Goal: Browse casually: Explore the website without a specific task or goal

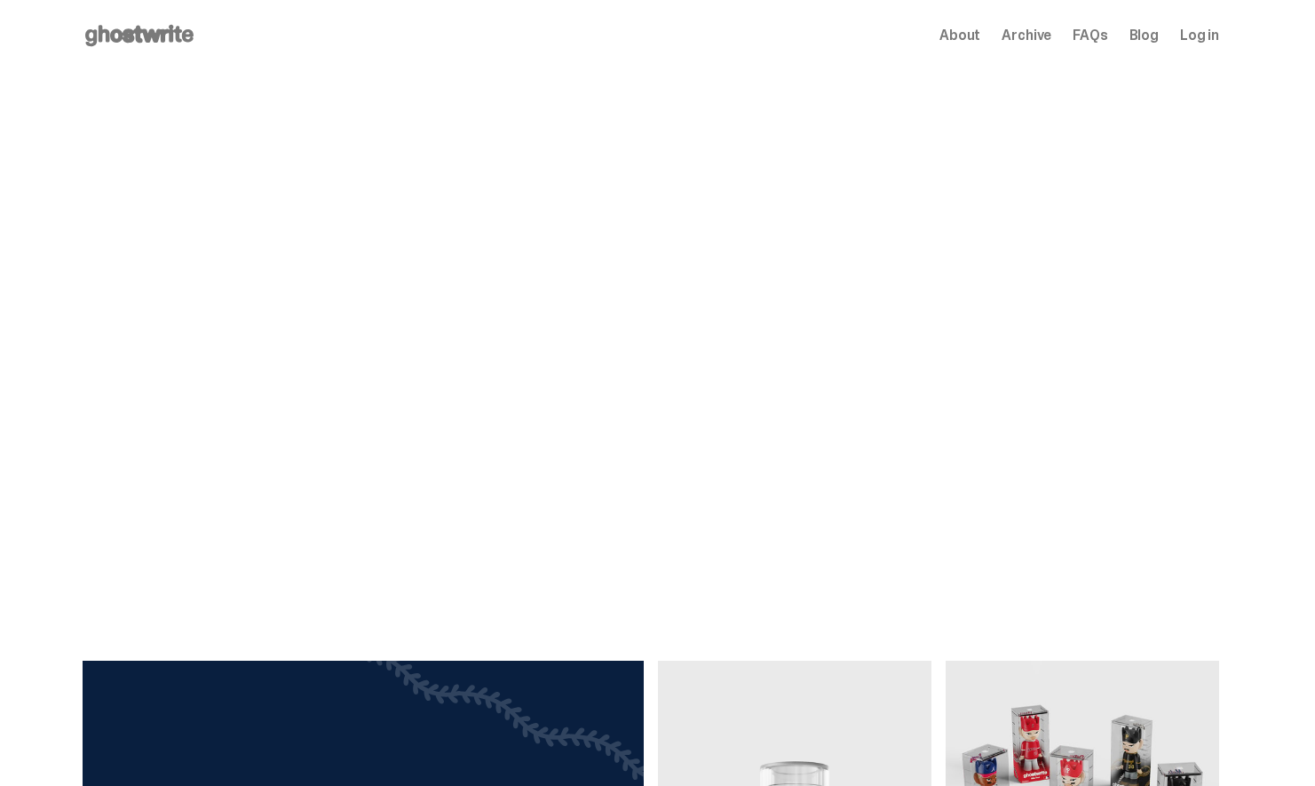
scroll to position [159, 0]
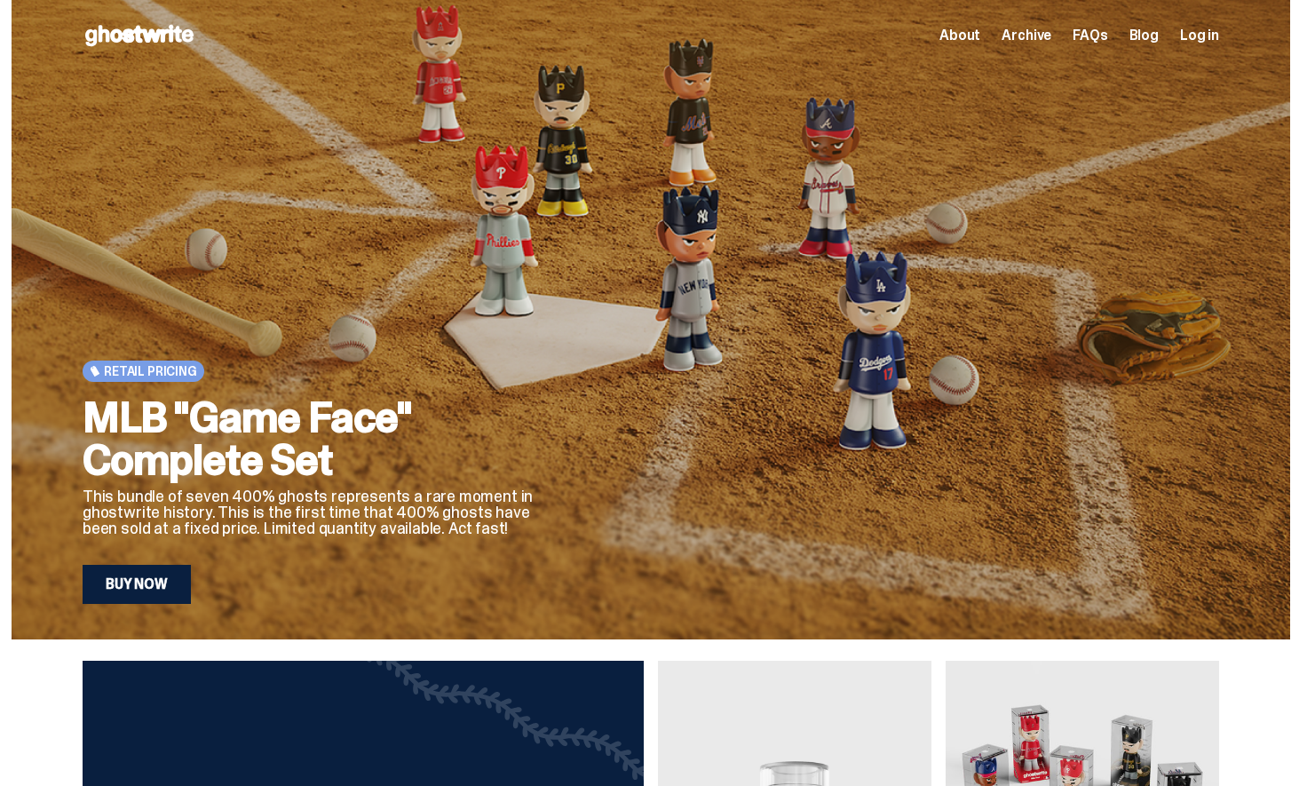
scroll to position [159, 0]
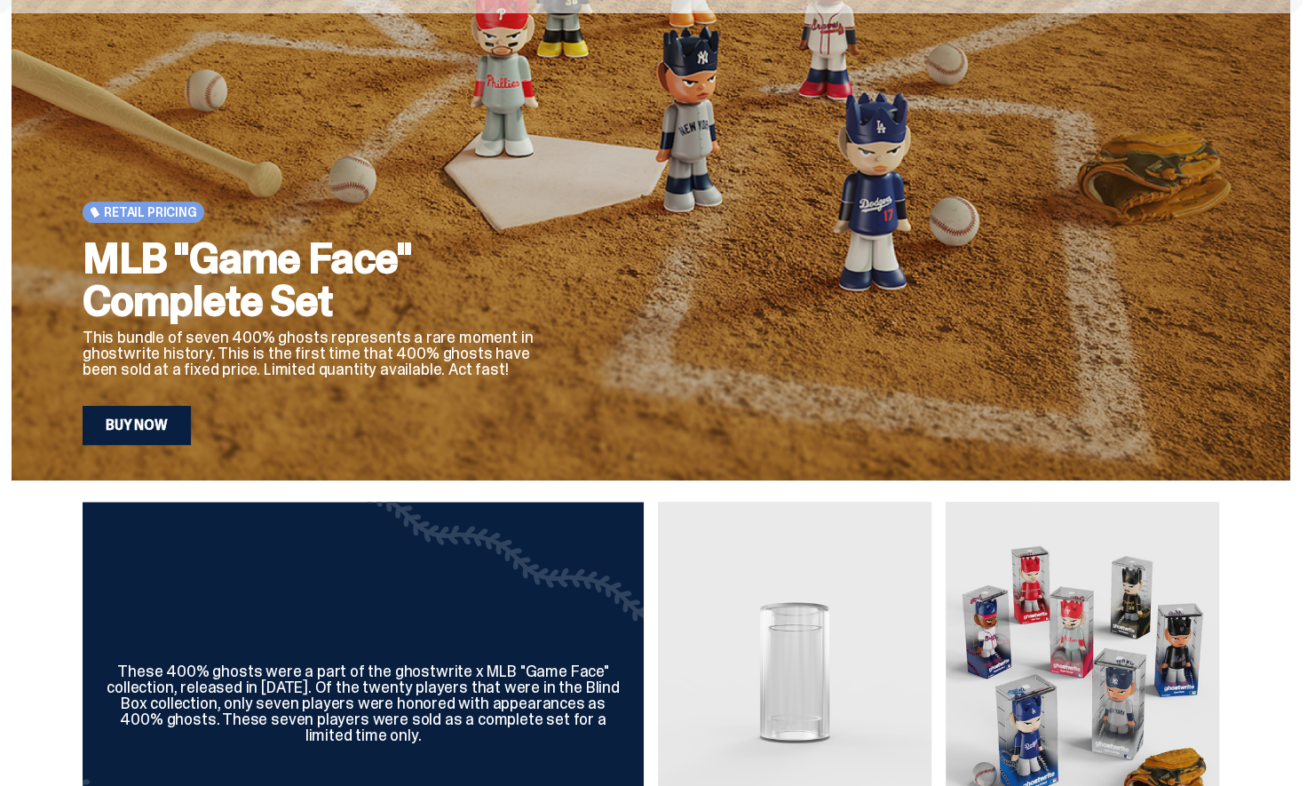
scroll to position [159, 0]
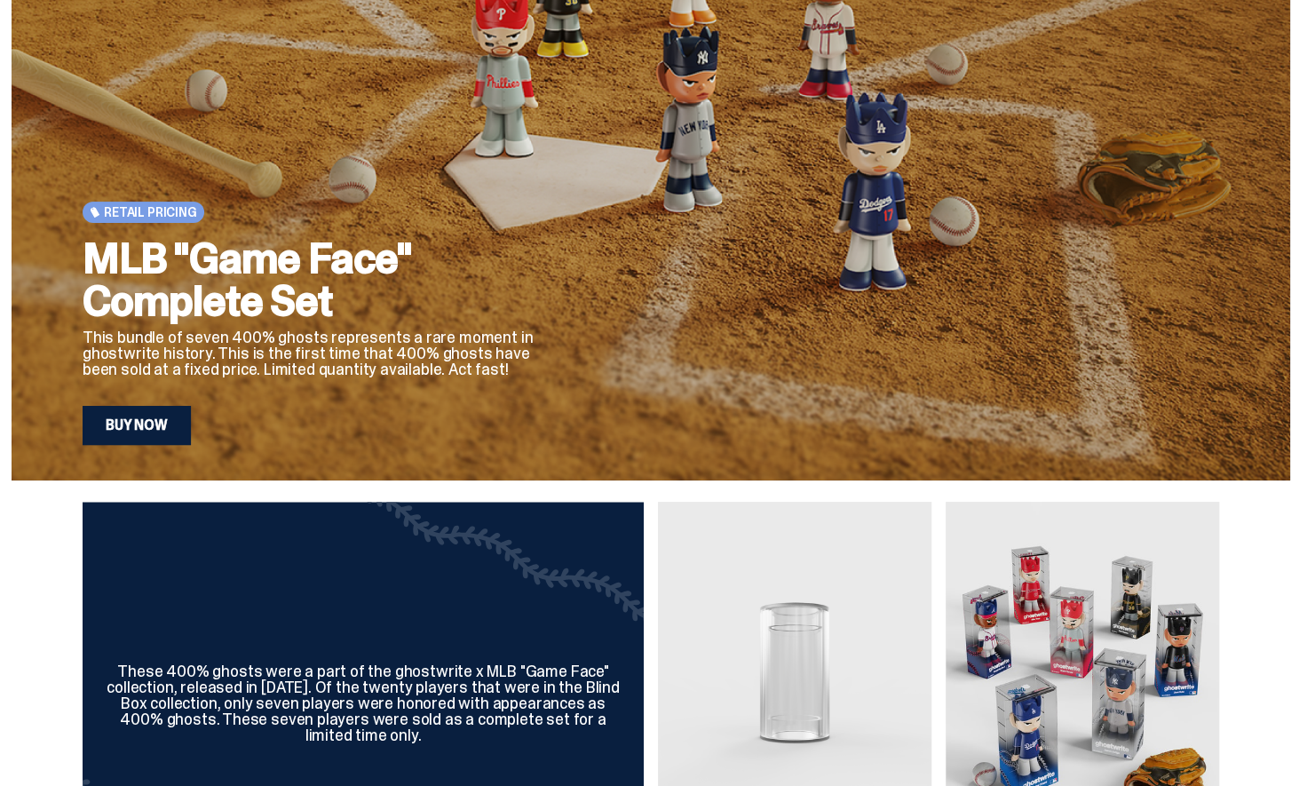
scroll to position [159, 0]
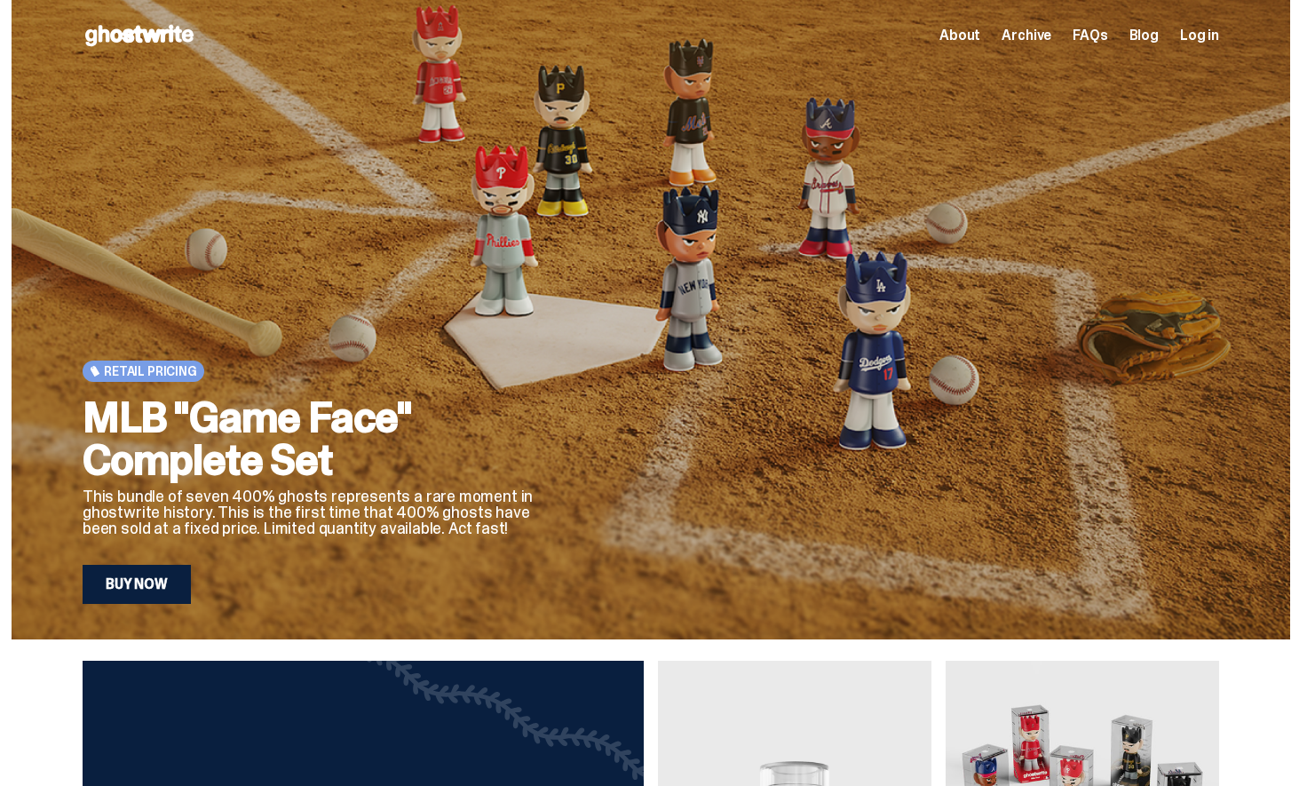
scroll to position [159, 0]
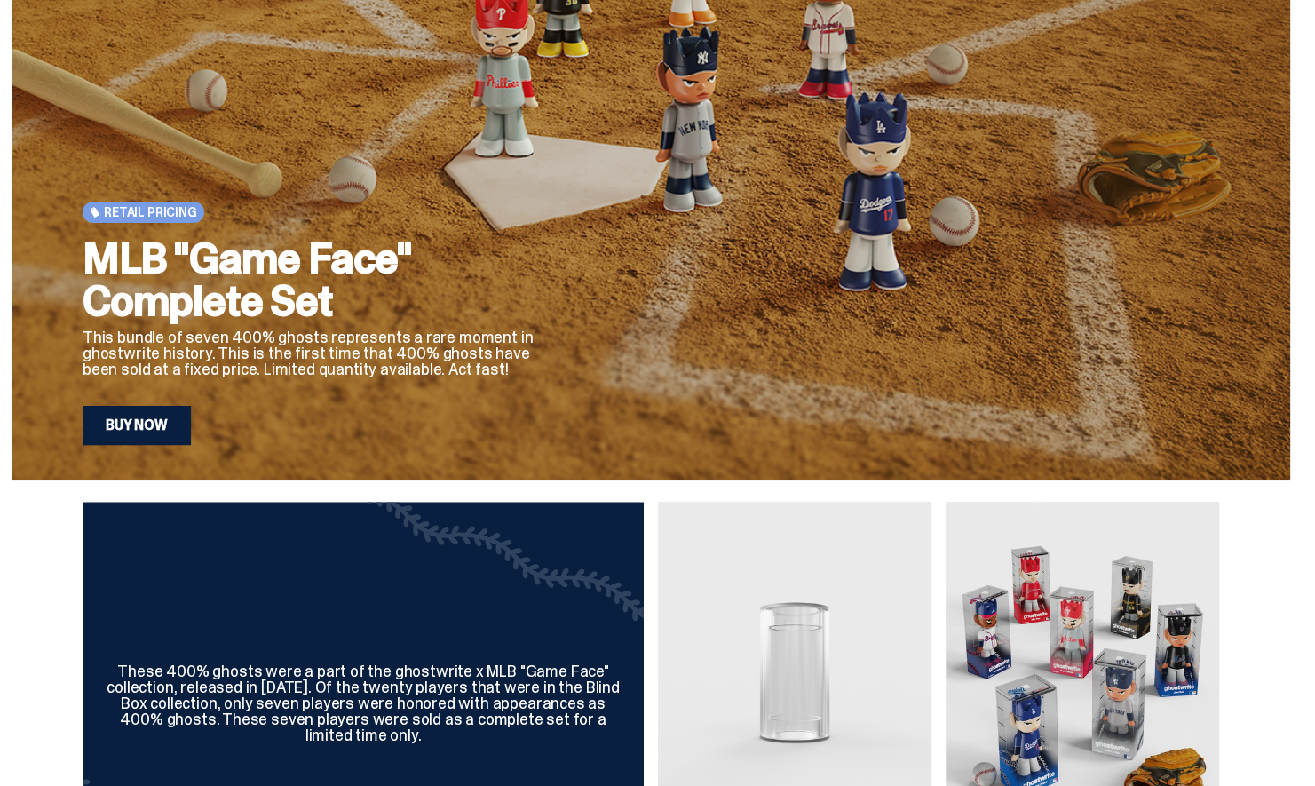
scroll to position [159, 0]
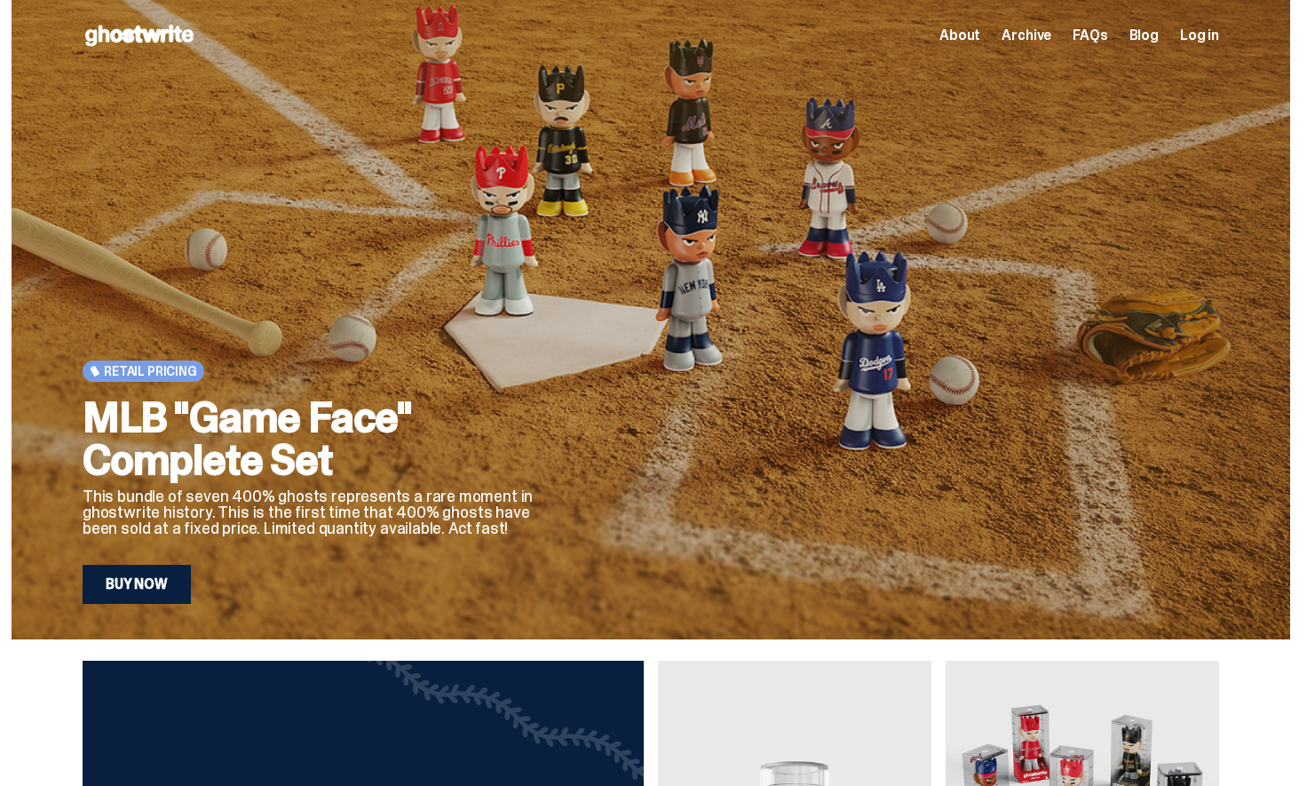
scroll to position [159, 0]
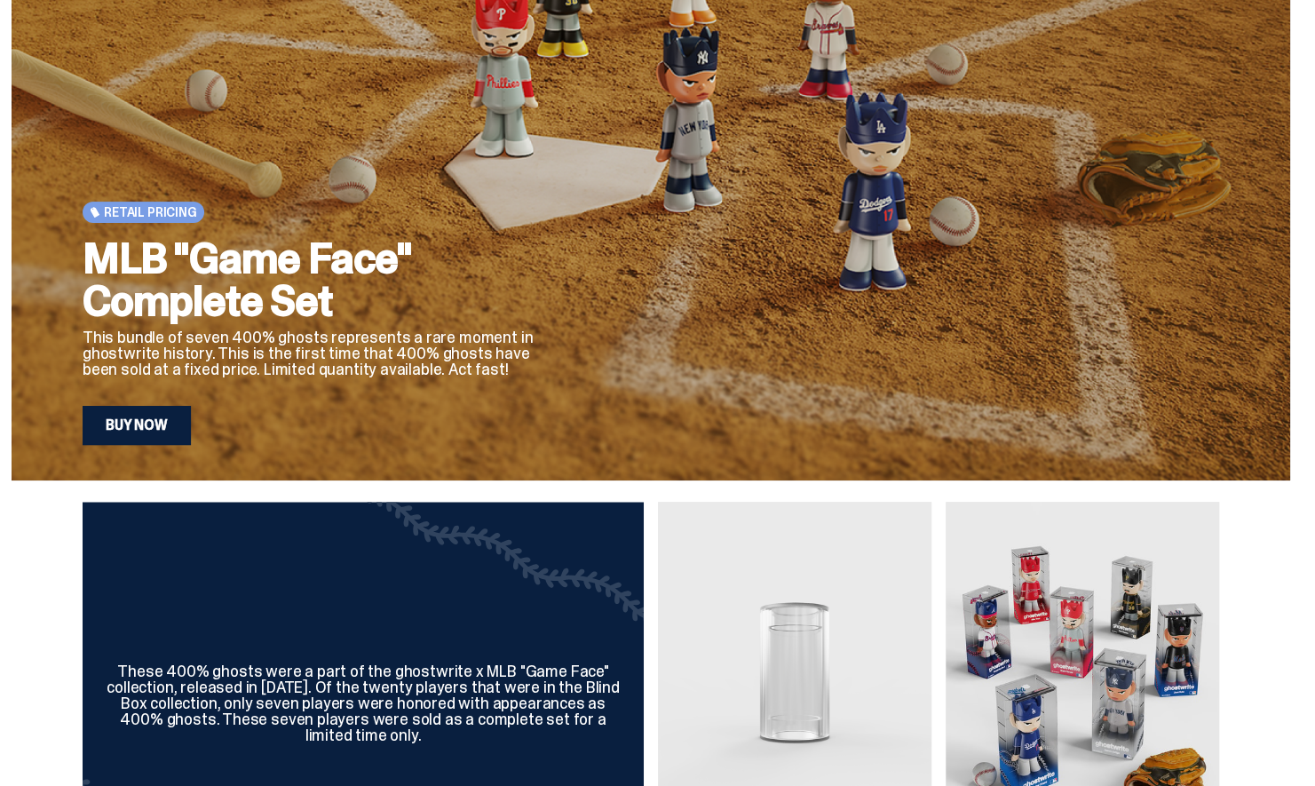
scroll to position [159, 0]
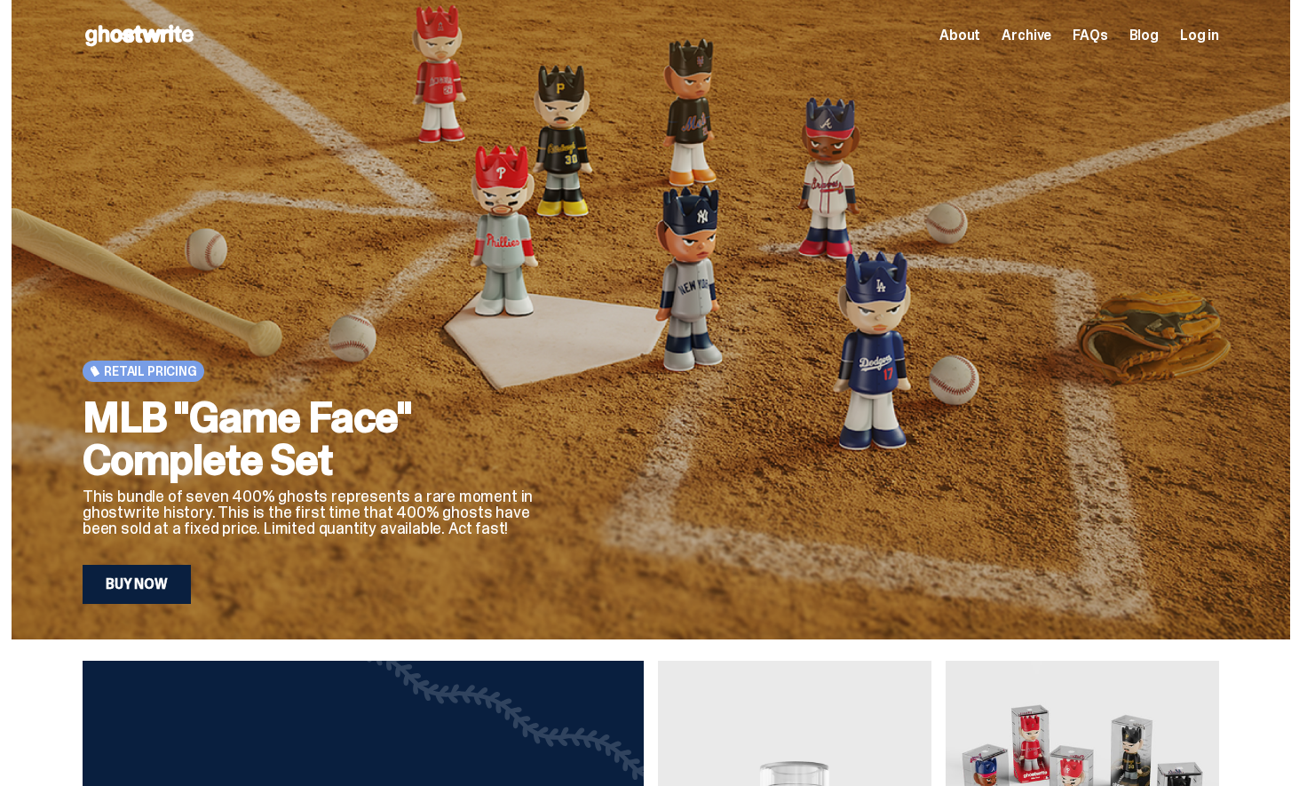
scroll to position [159, 0]
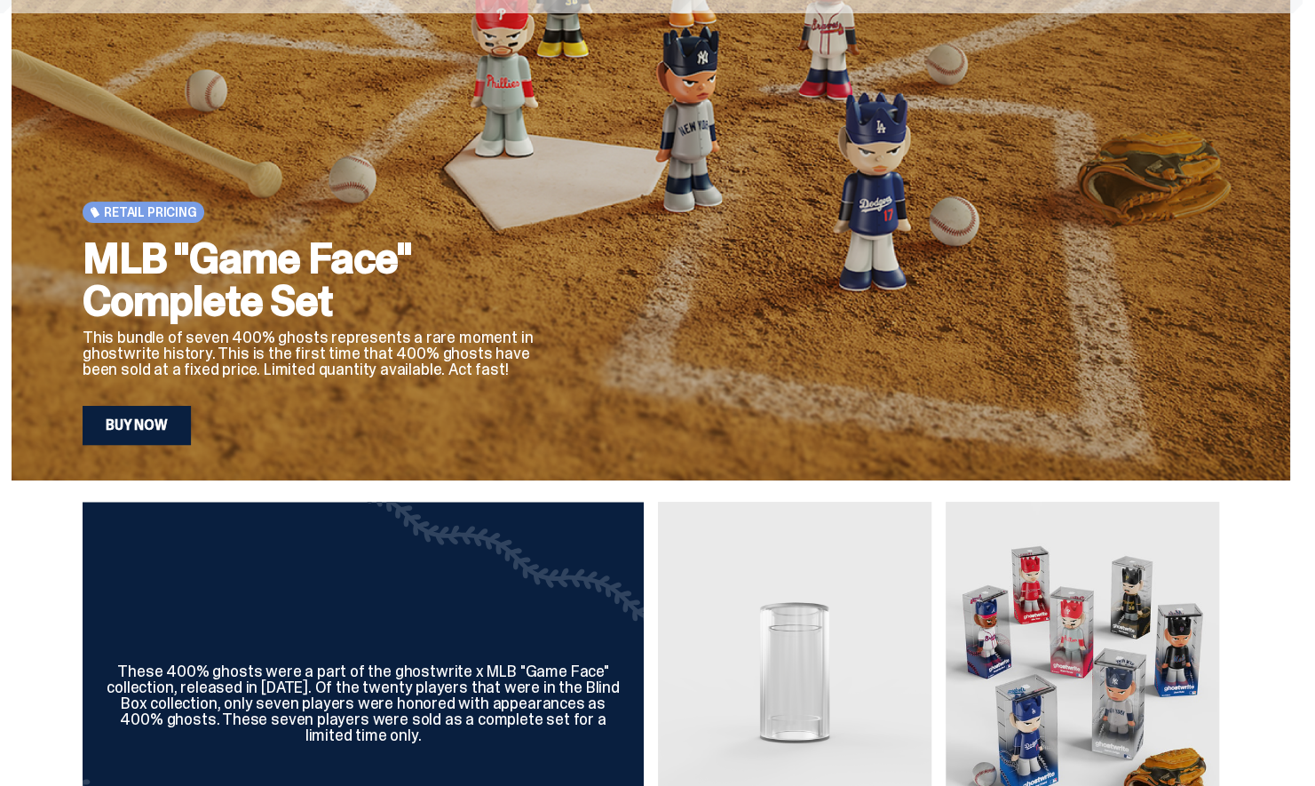
scroll to position [159, 0]
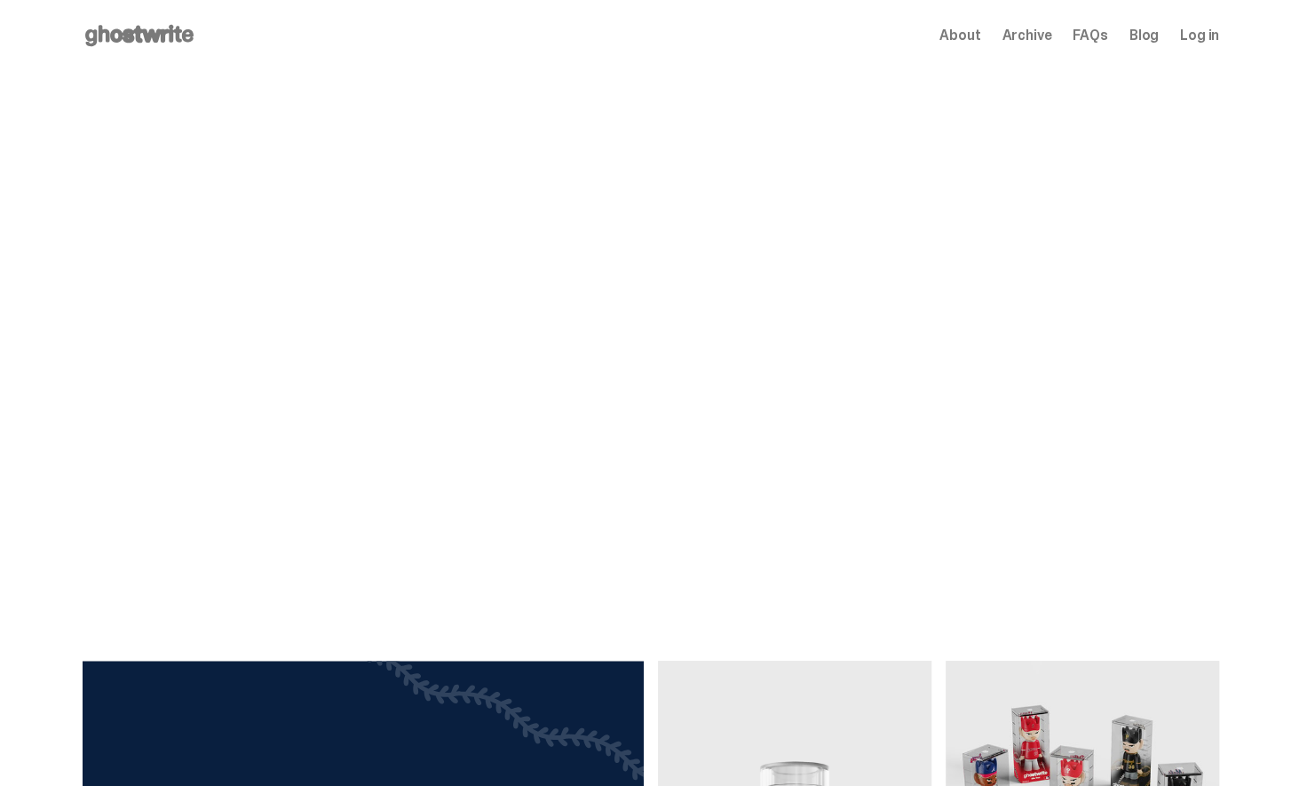
scroll to position [159, 0]
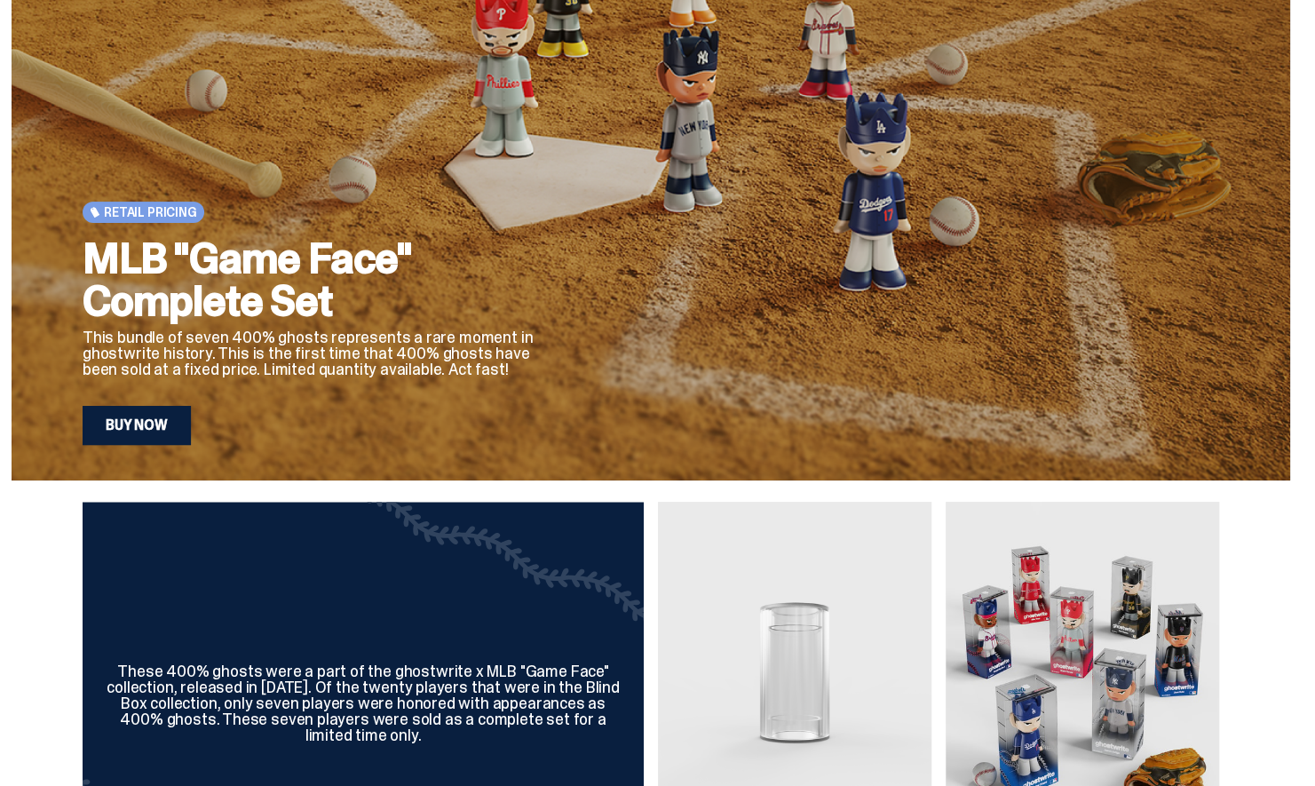
scroll to position [159, 0]
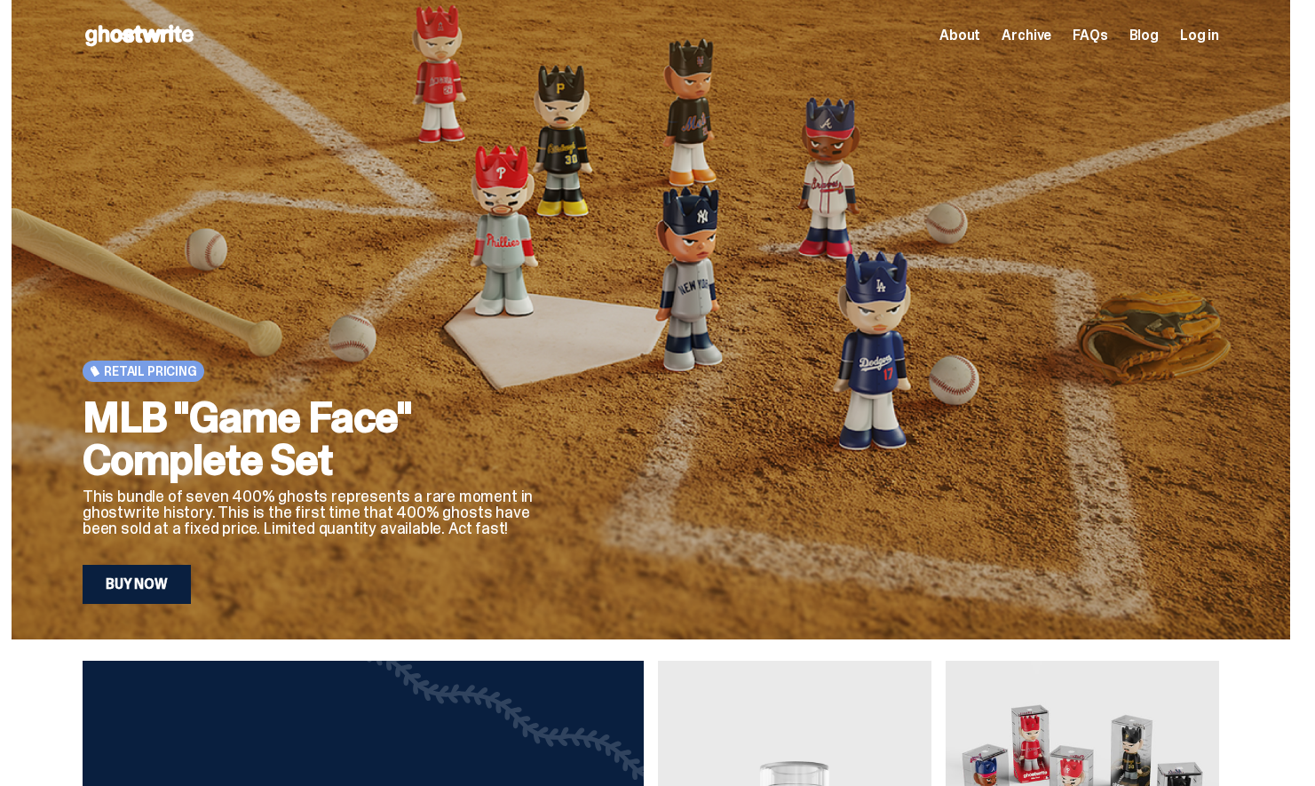
scroll to position [159, 0]
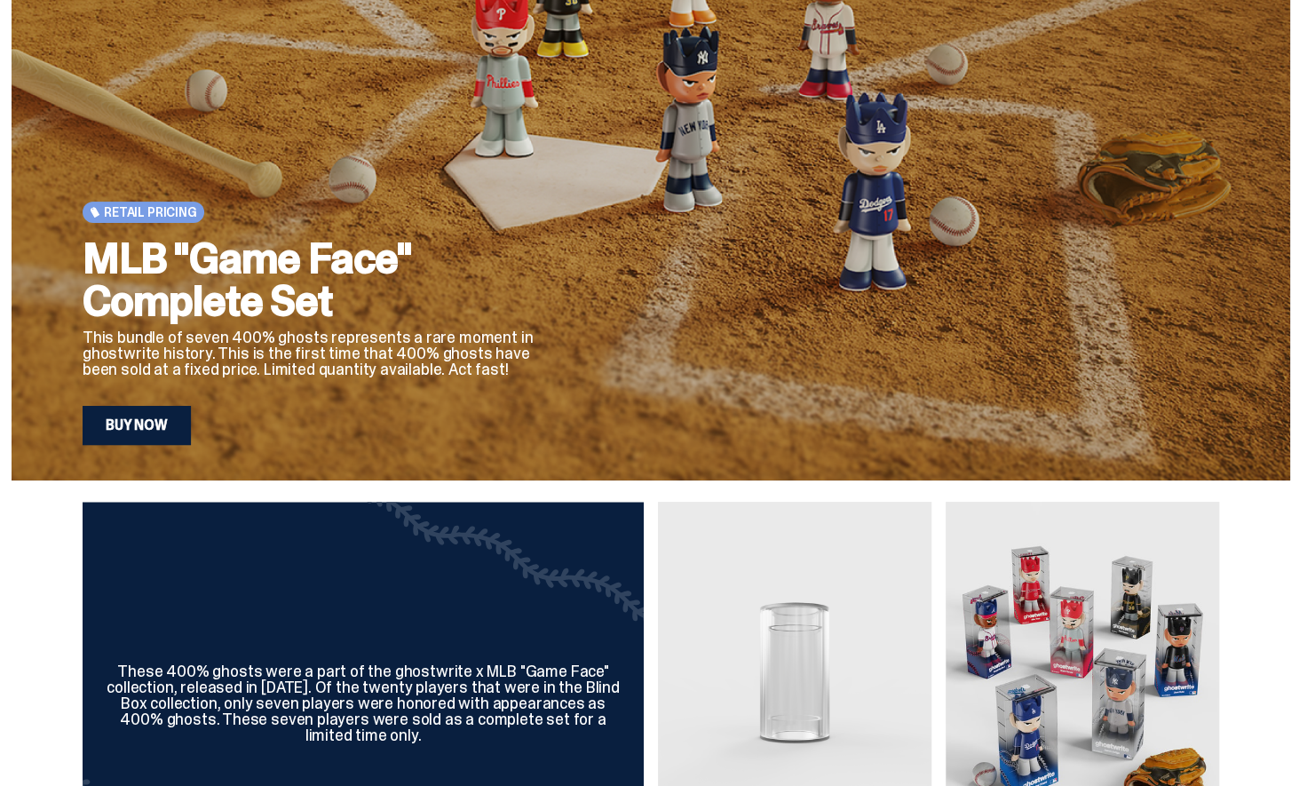
scroll to position [159, 0]
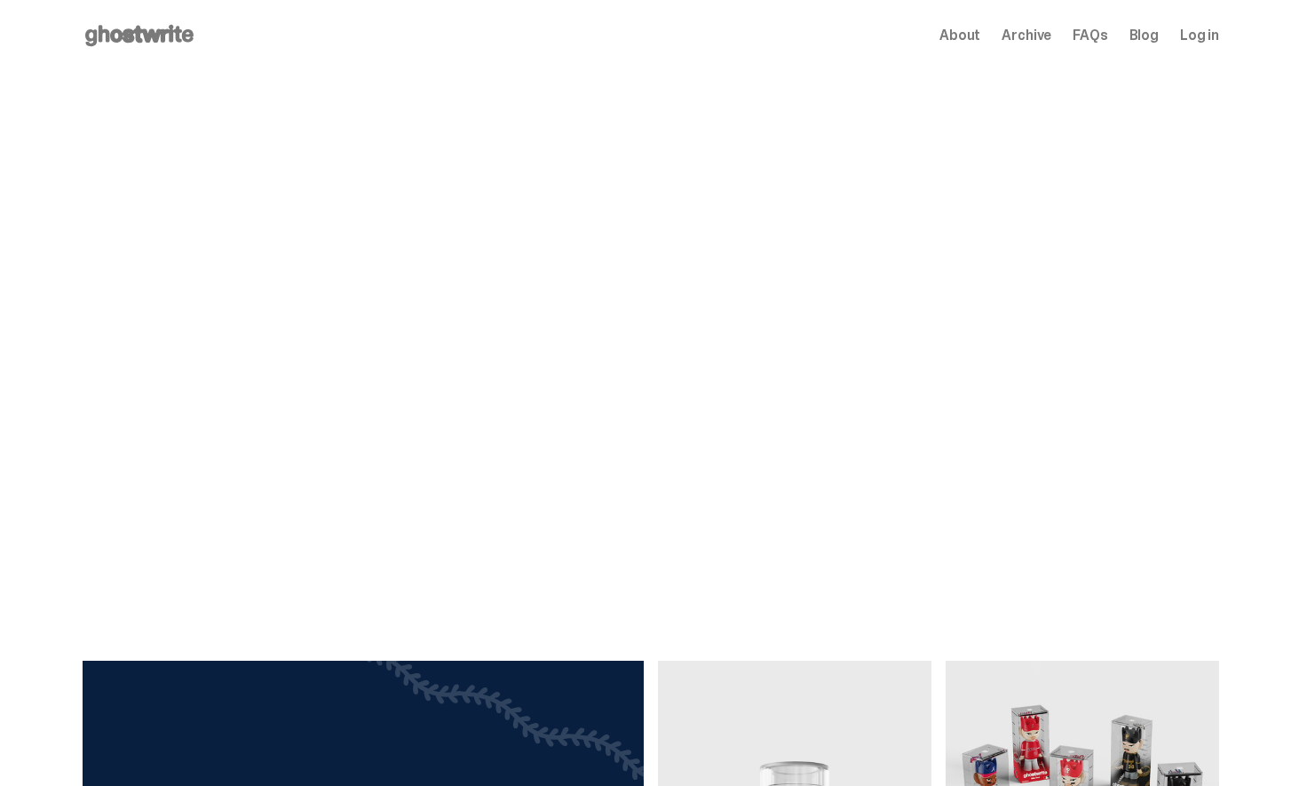
scroll to position [159, 0]
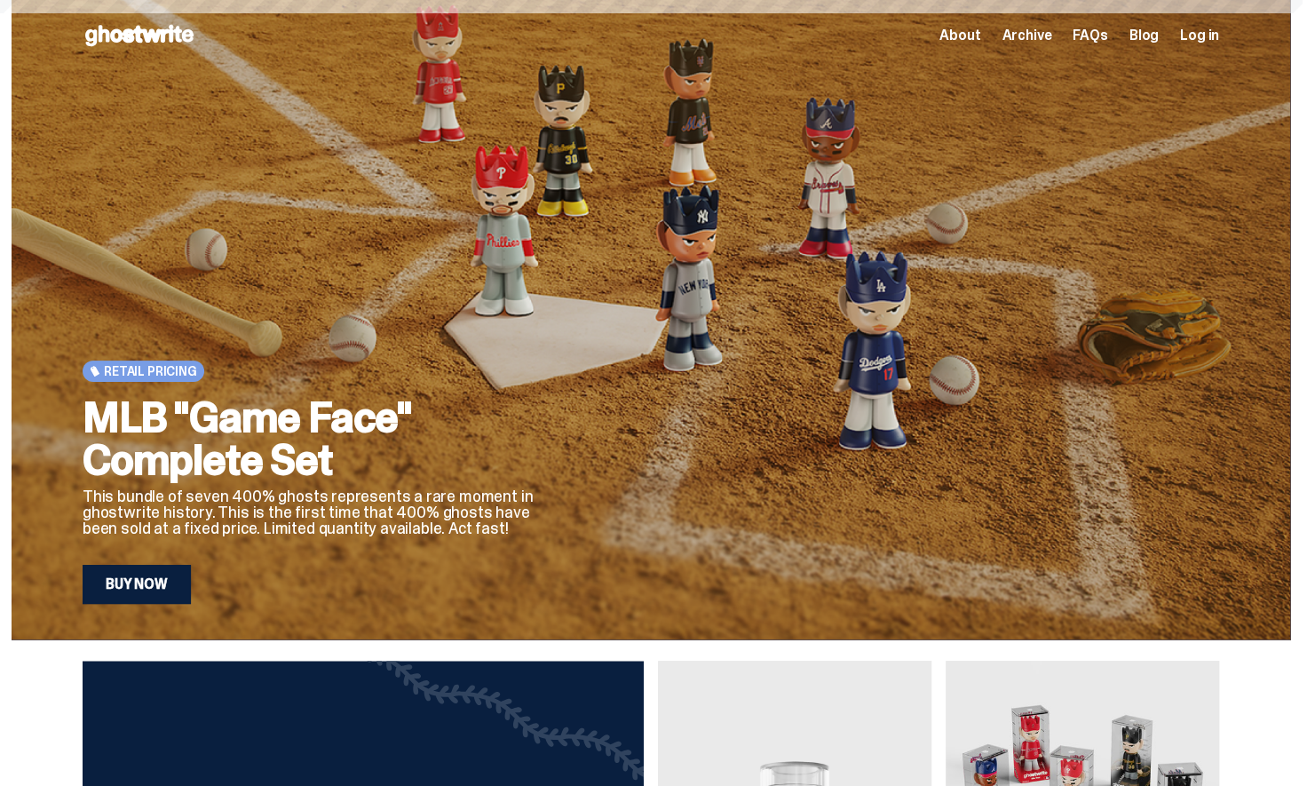
scroll to position [159, 0]
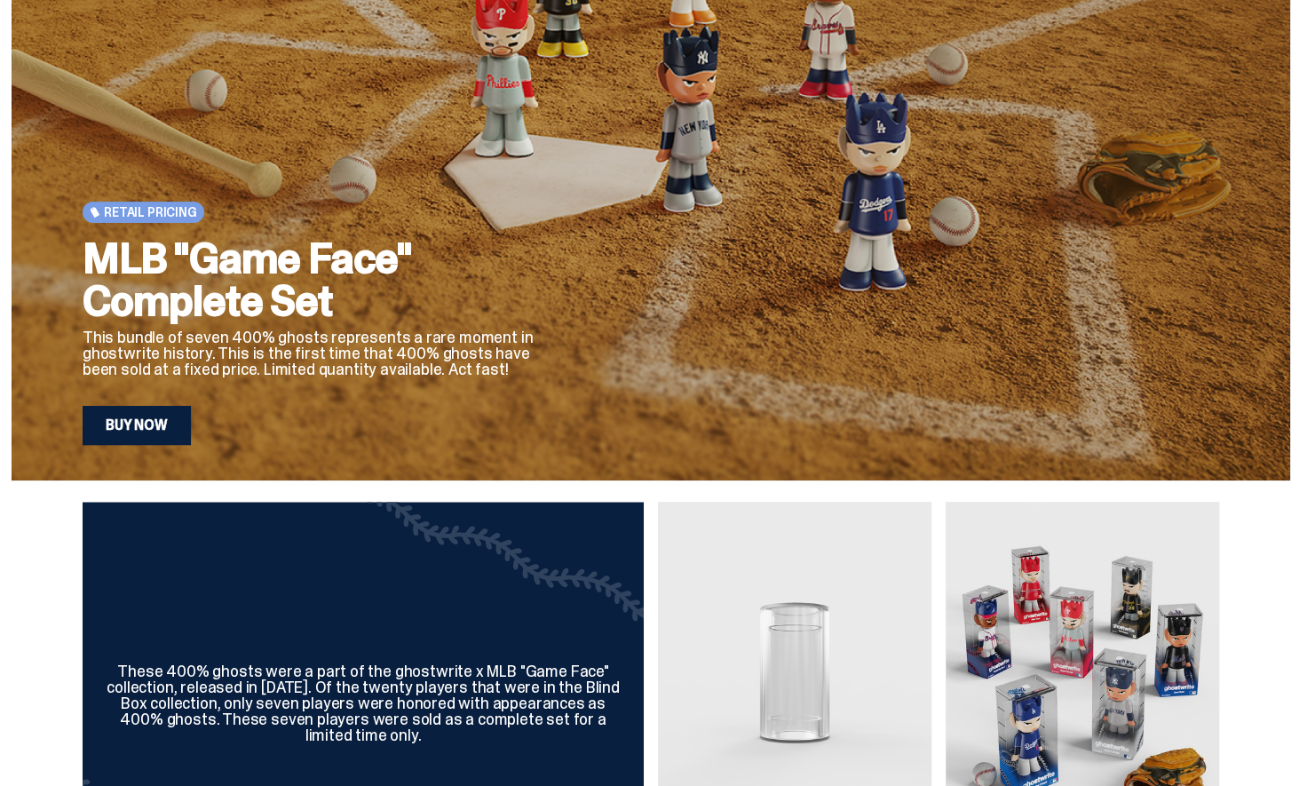
scroll to position [159, 0]
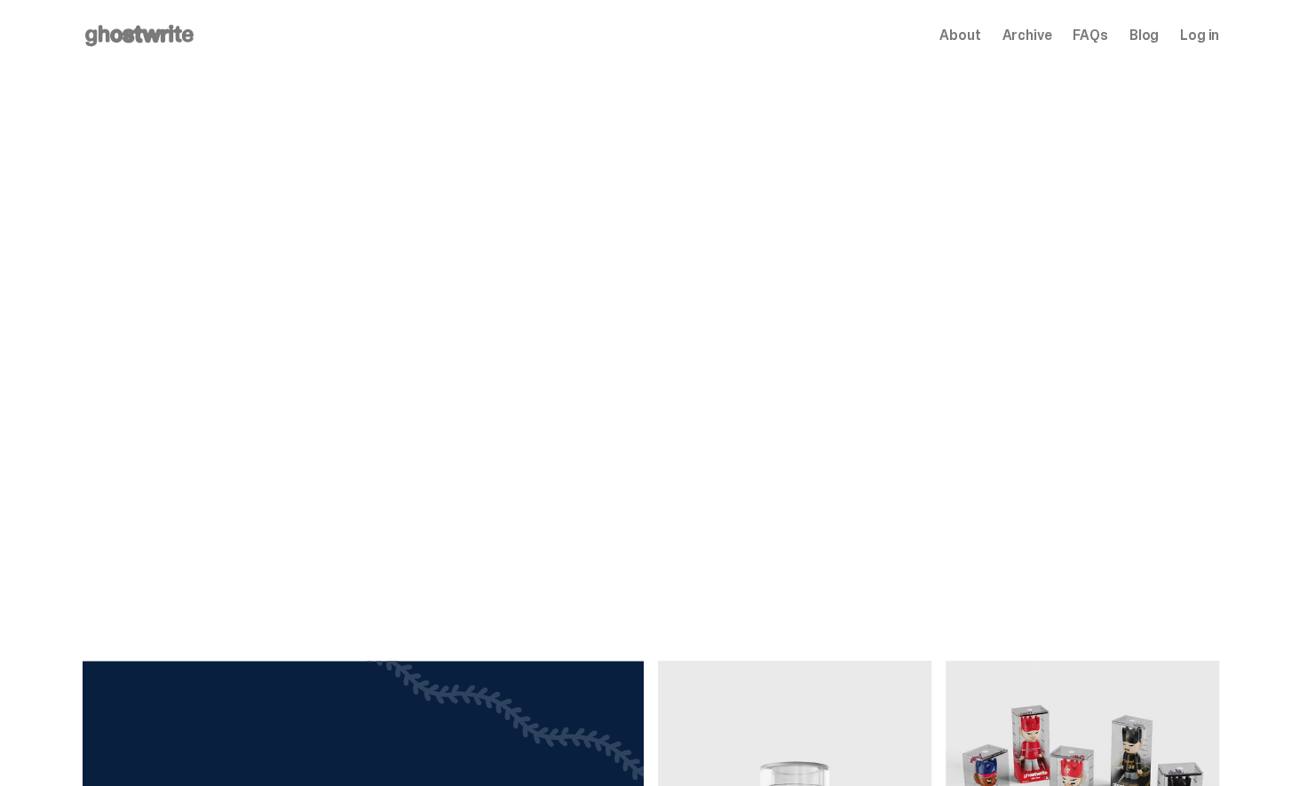
scroll to position [159, 0]
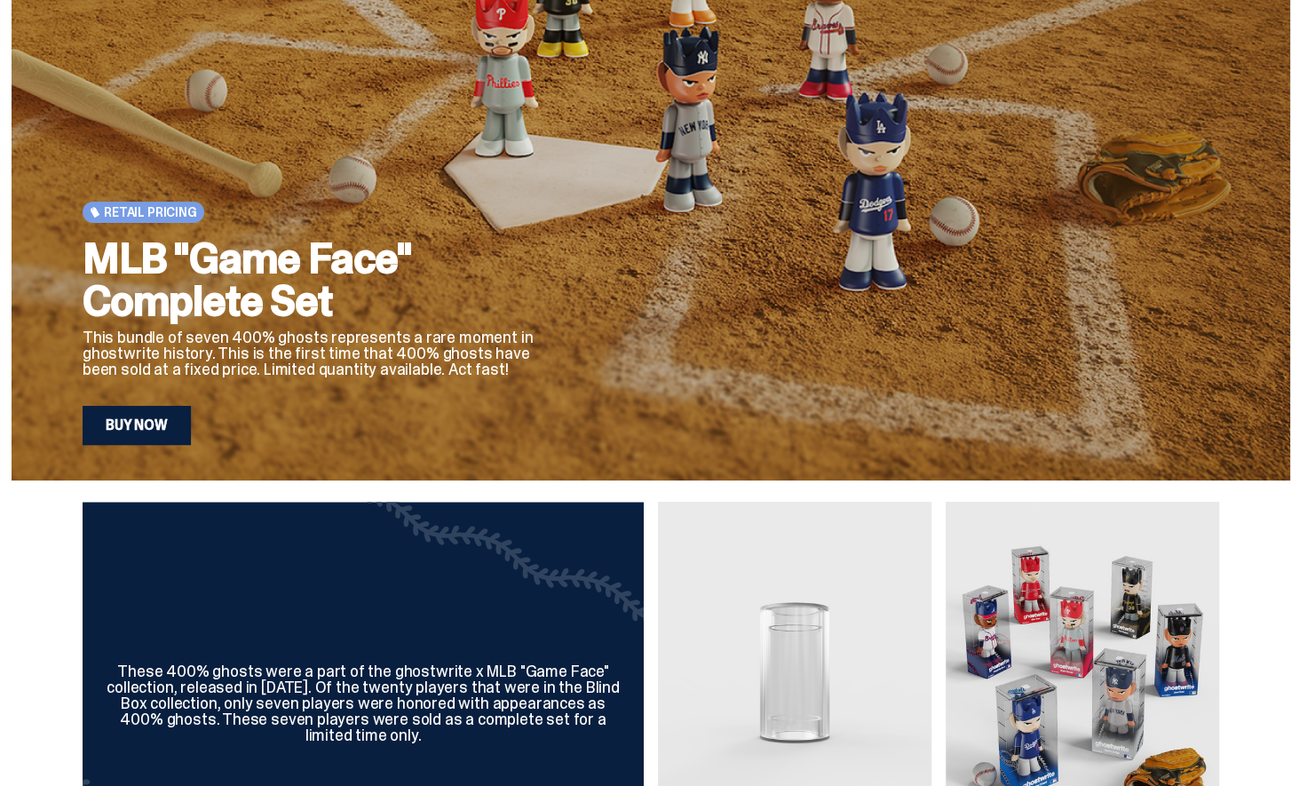
scroll to position [159, 0]
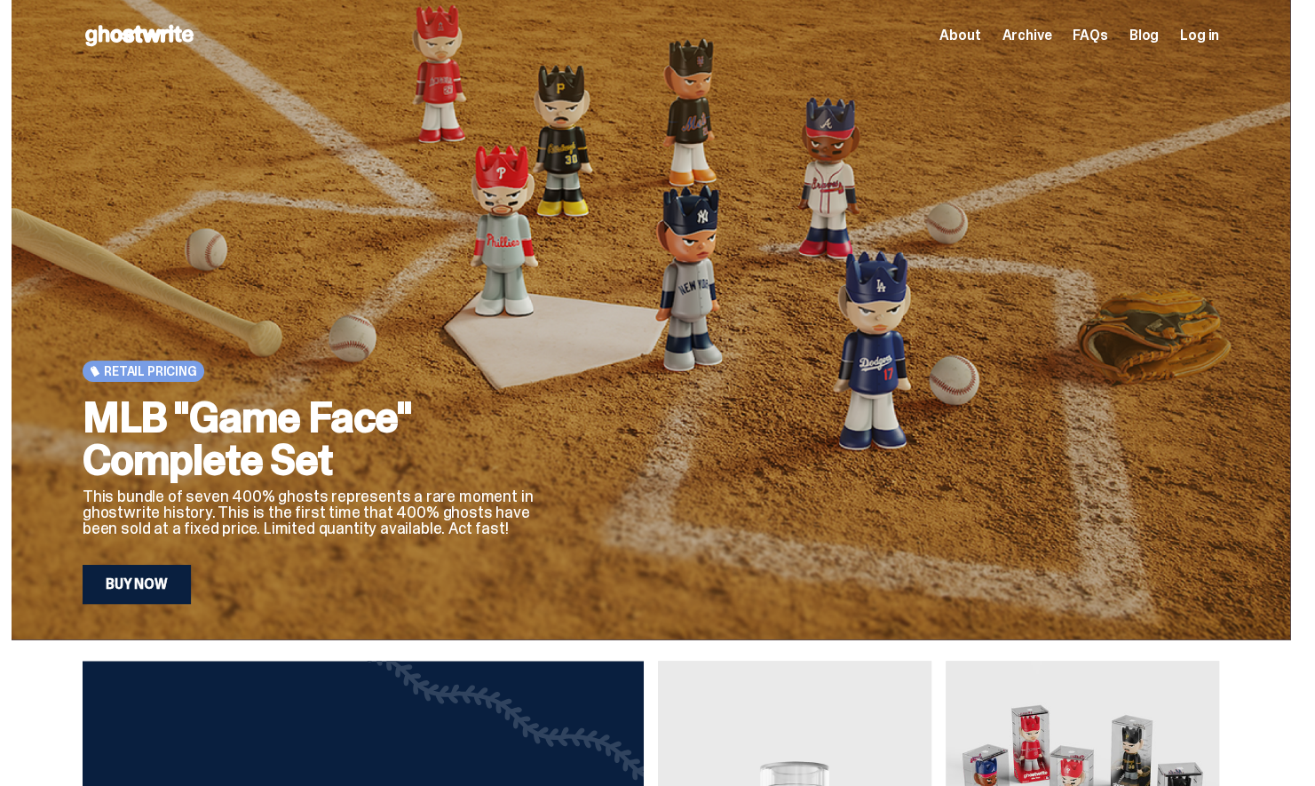
scroll to position [159, 0]
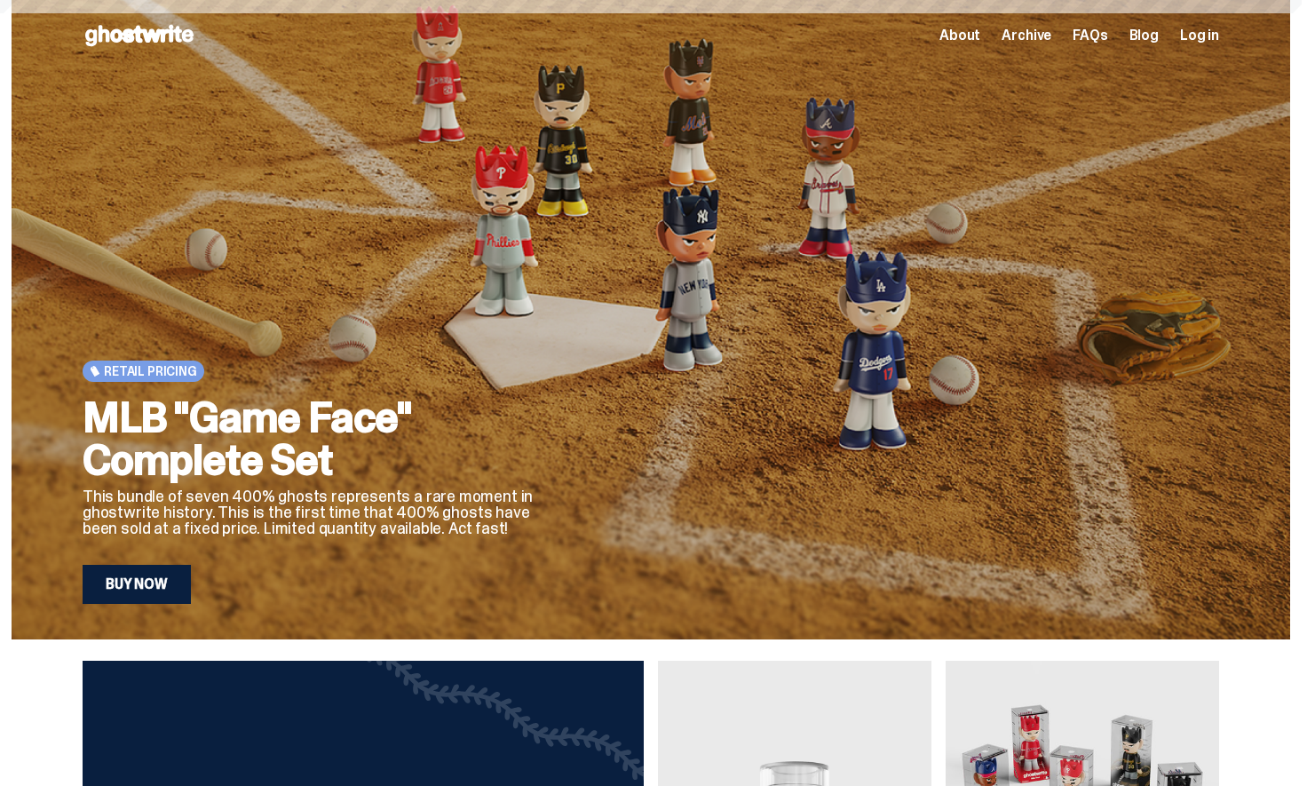
scroll to position [159, 0]
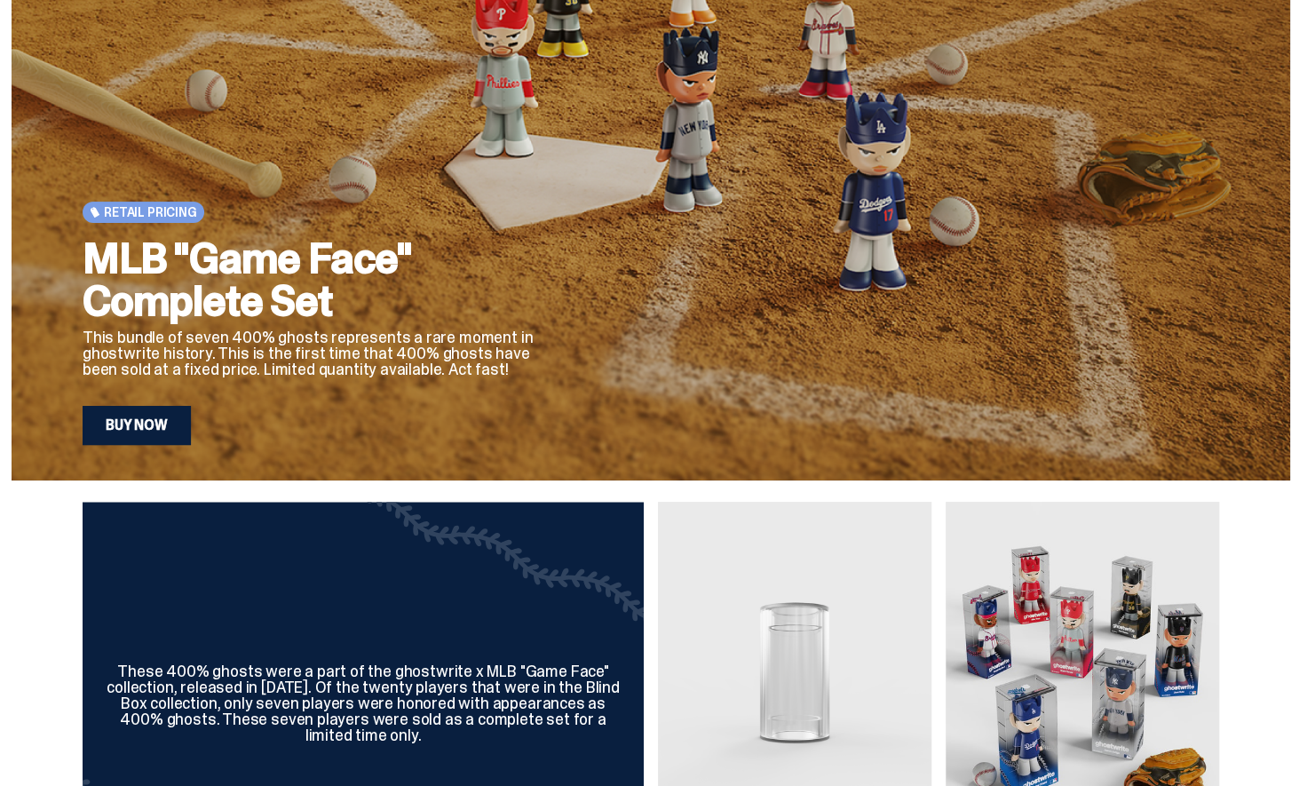
scroll to position [159, 0]
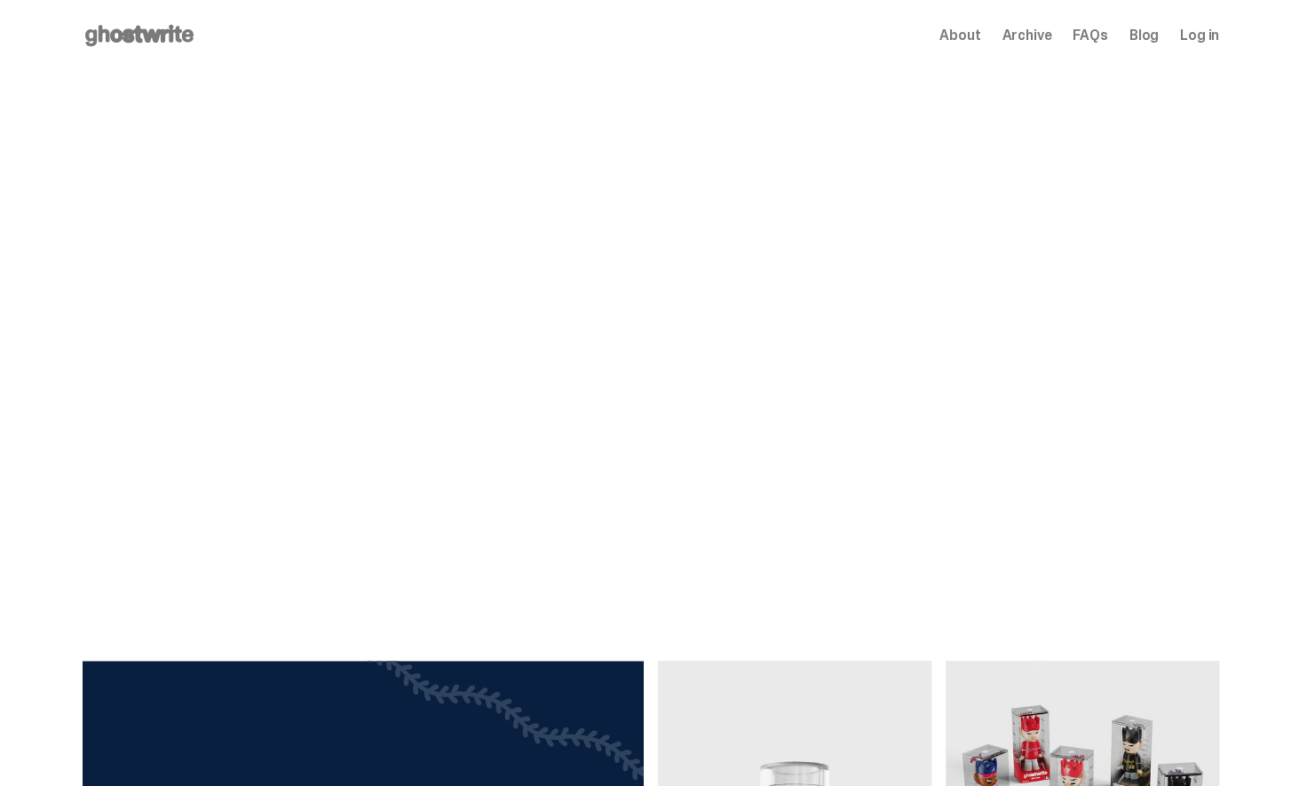
scroll to position [159, 0]
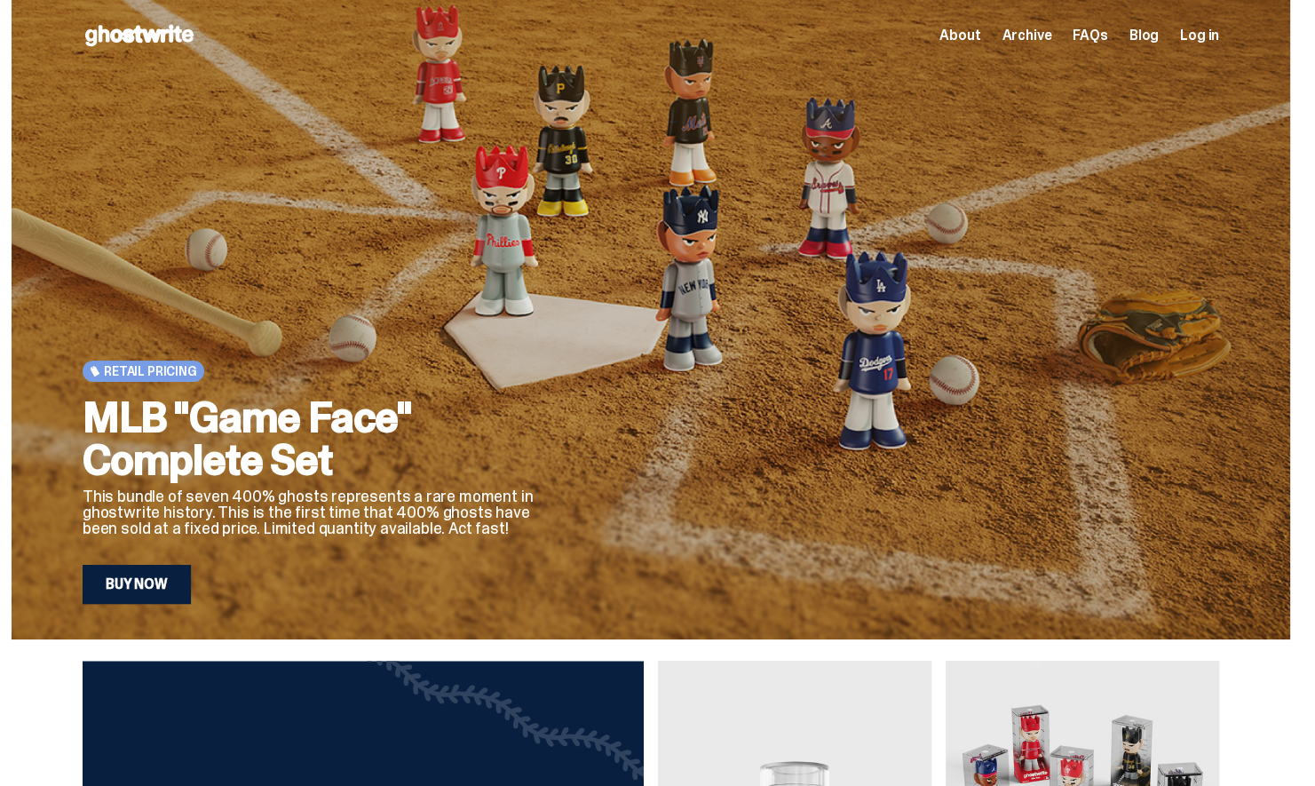
scroll to position [159, 0]
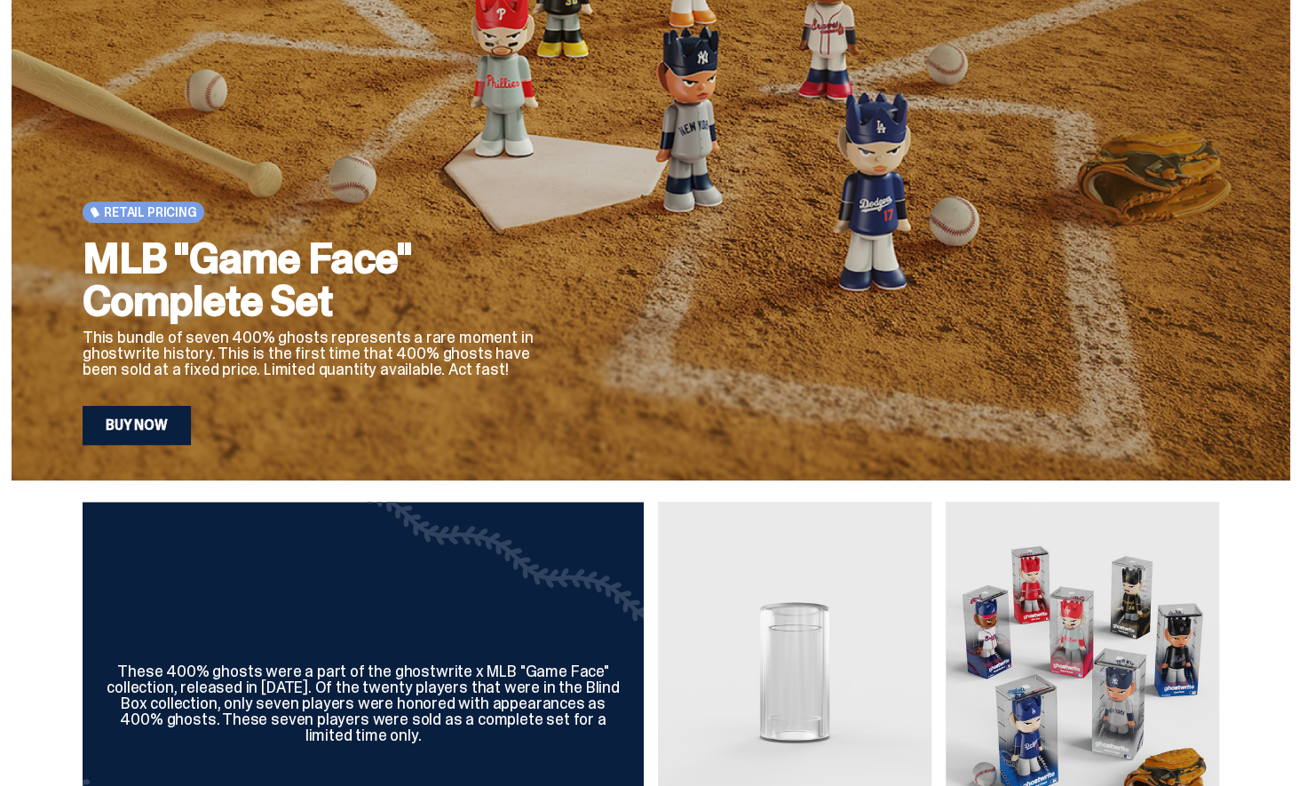
scroll to position [159, 0]
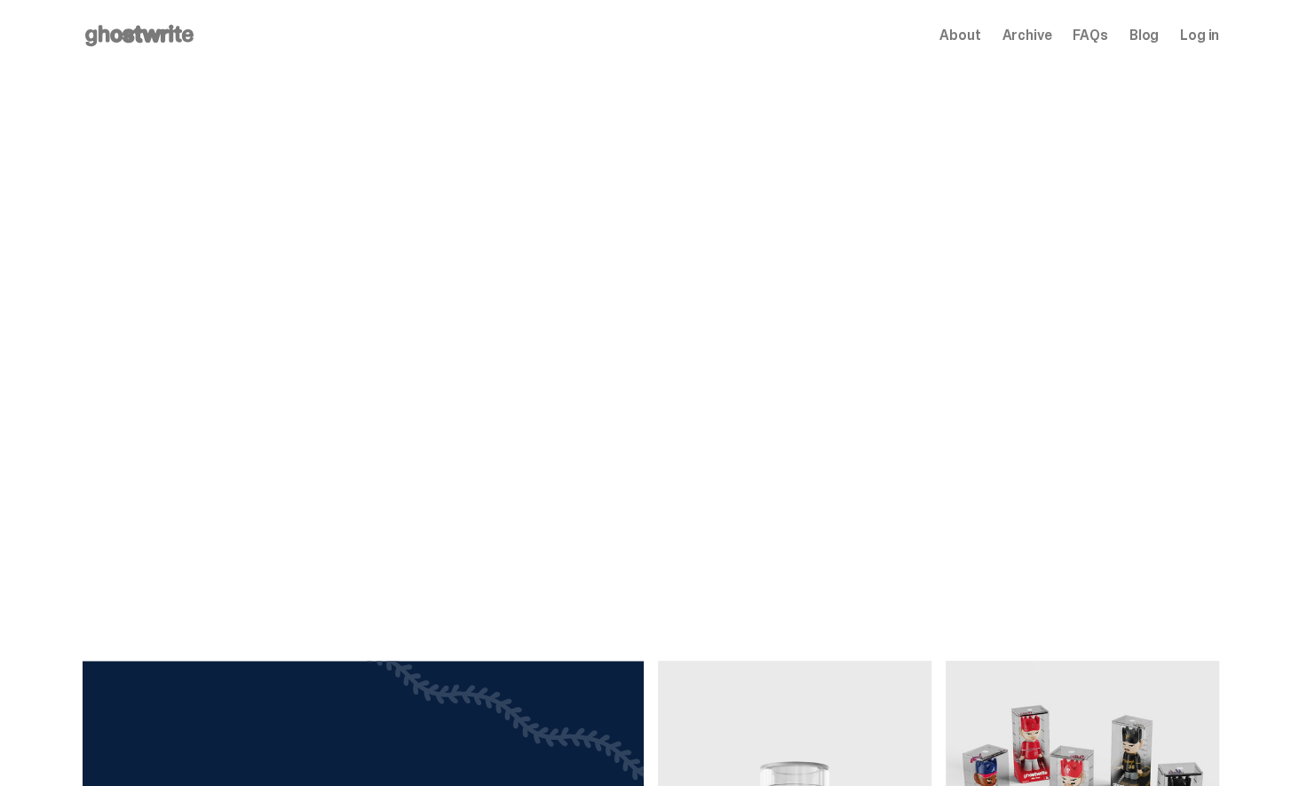
scroll to position [159, 0]
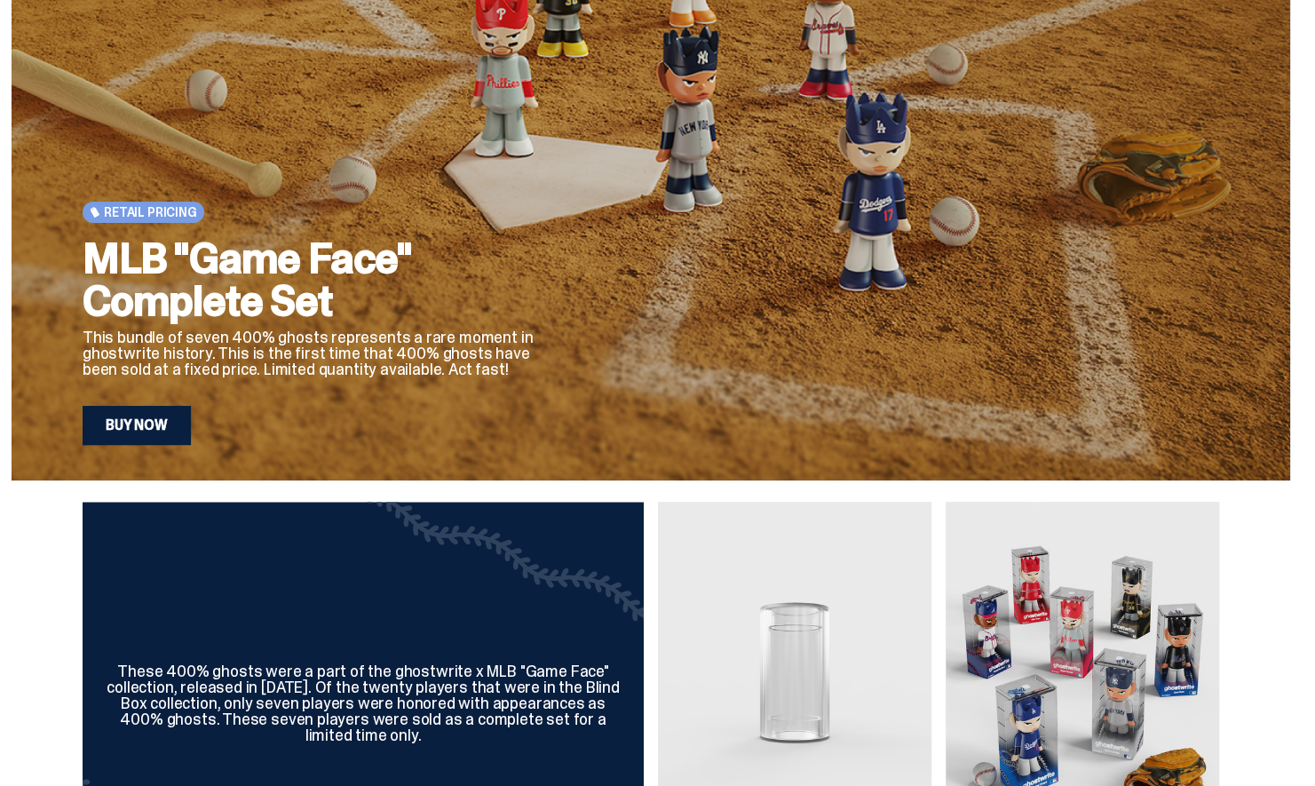
scroll to position [159, 0]
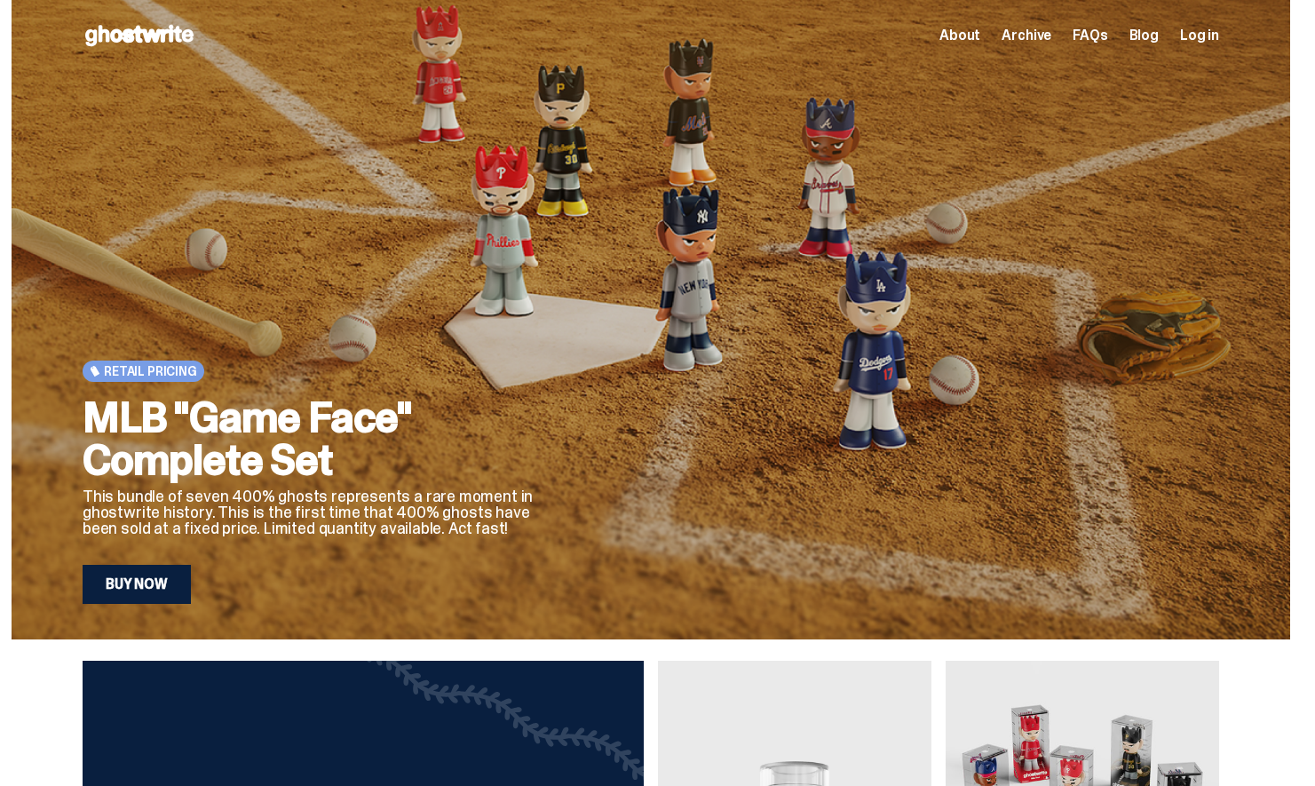
scroll to position [159, 0]
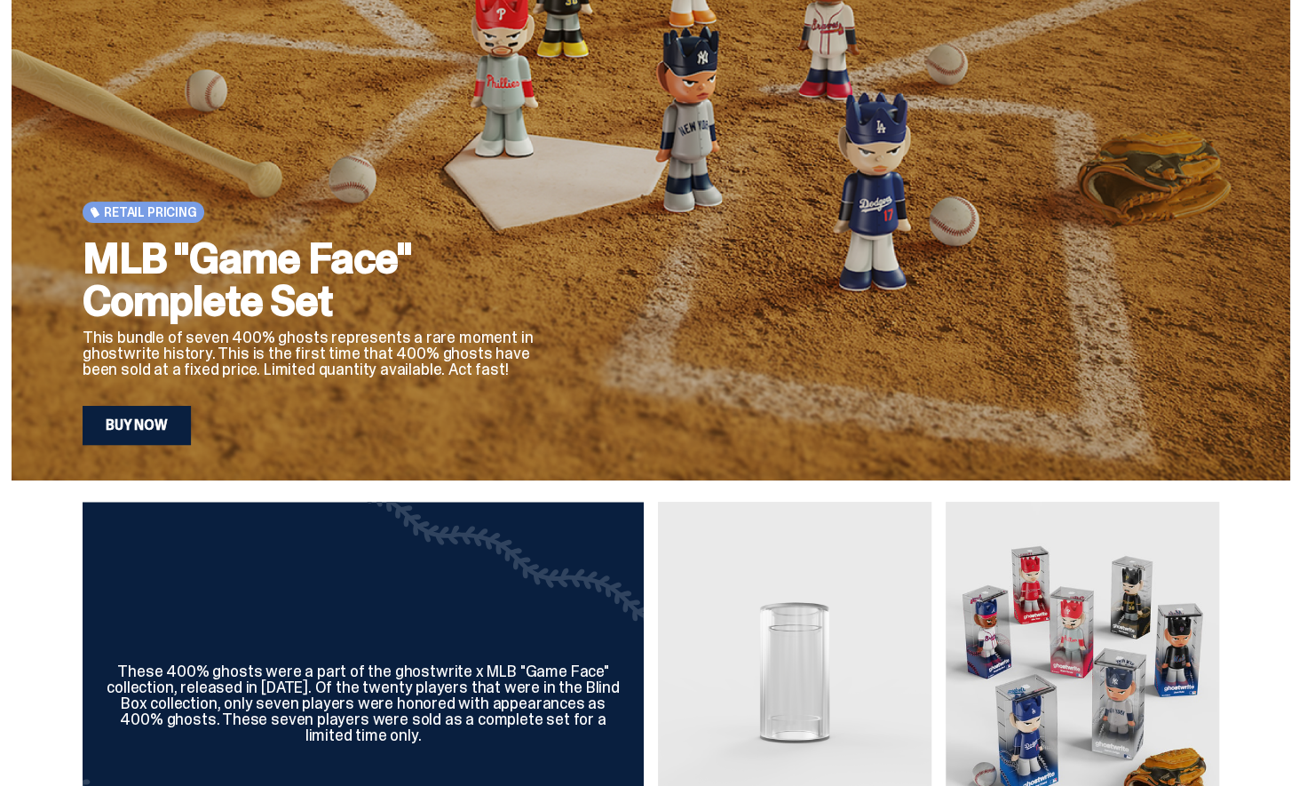
scroll to position [159, 0]
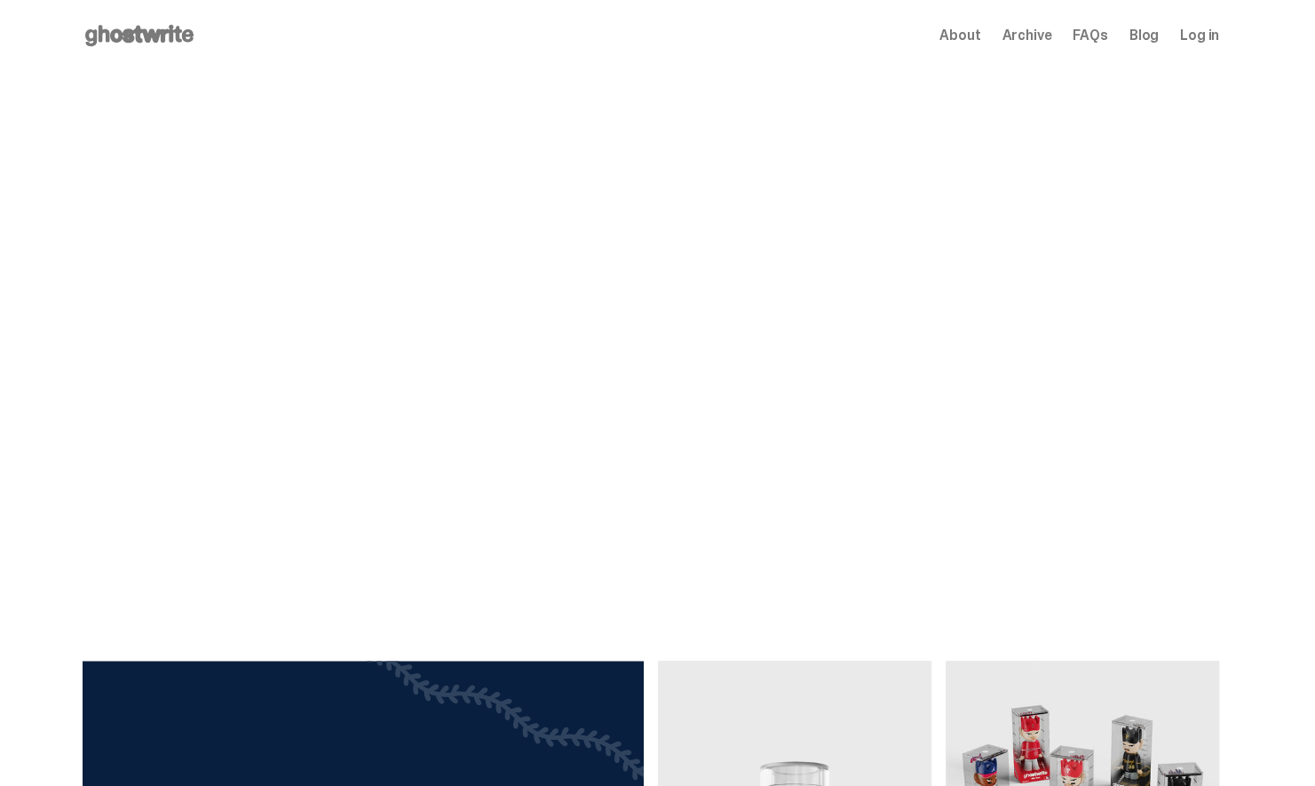
scroll to position [159, 0]
